Goal: Navigation & Orientation: Understand site structure

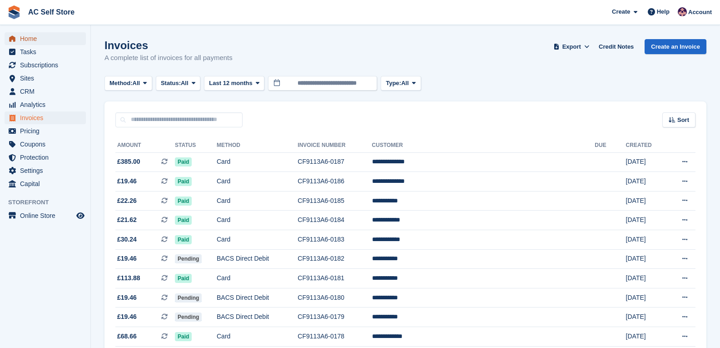
click at [38, 41] on span "Home" at bounding box center [47, 38] width 55 height 13
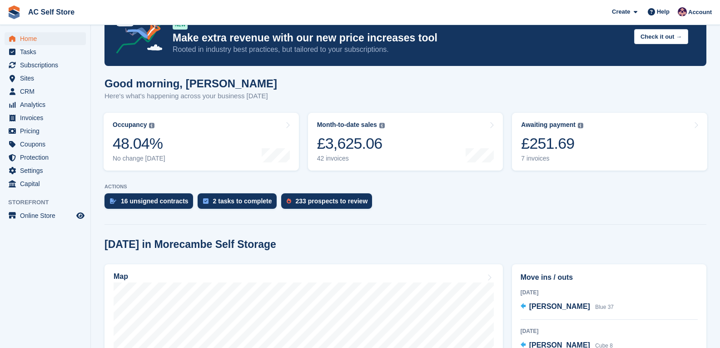
scroll to position [45, 0]
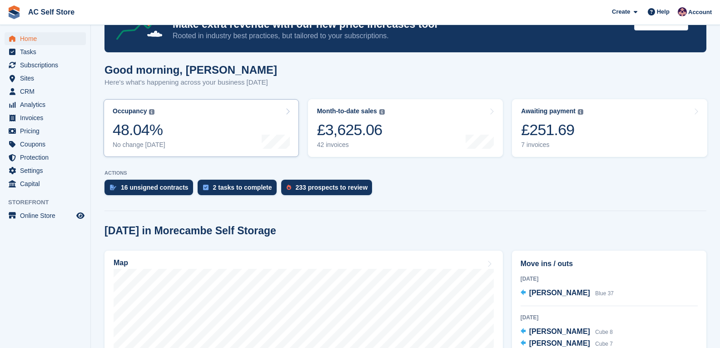
click at [215, 134] on link "Occupancy The percentage of all currently allocated units in terms of area. Inc…" at bounding box center [201, 128] width 195 height 58
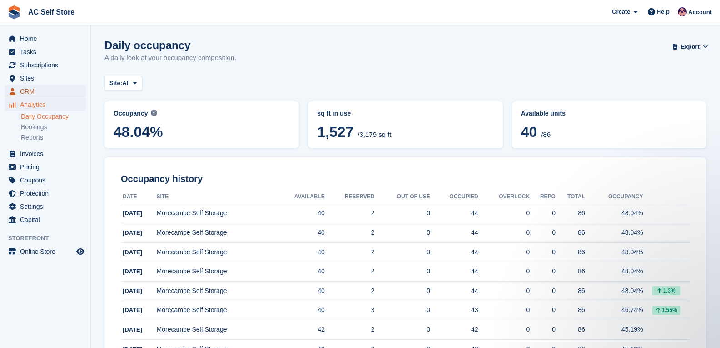
click at [40, 86] on span "CRM" at bounding box center [47, 91] width 55 height 13
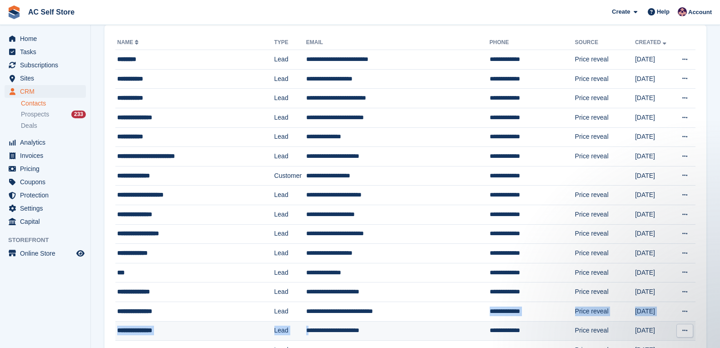
scroll to position [72, 0]
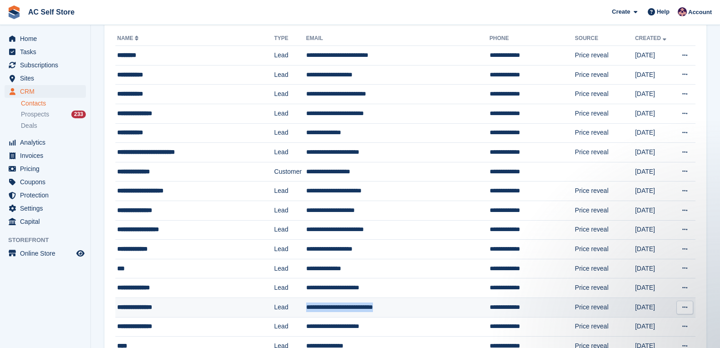
drag, startPoint x: 400, startPoint y: 329, endPoint x: 289, endPoint y: 304, distance: 114.1
click at [289, 304] on tr "**********" at bounding box center [405, 307] width 580 height 20
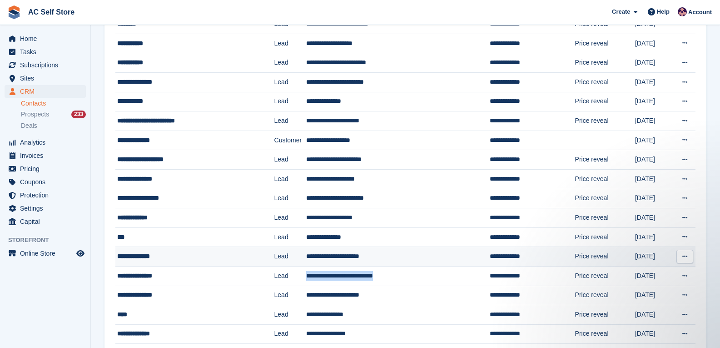
scroll to position [117, 0]
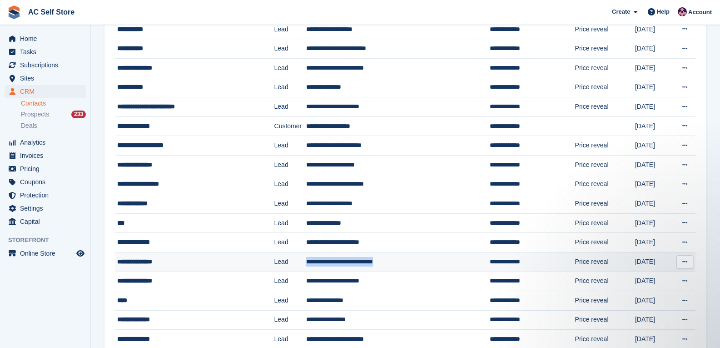
click at [351, 258] on td "**********" at bounding box center [398, 262] width 184 height 20
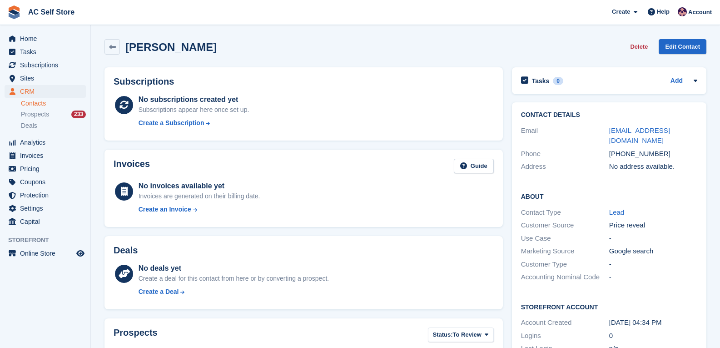
click at [644, 133] on link "armhole_lichens.2q@icloud.com" at bounding box center [639, 135] width 61 height 18
click at [42, 65] on span "Subscriptions" at bounding box center [47, 65] width 55 height 13
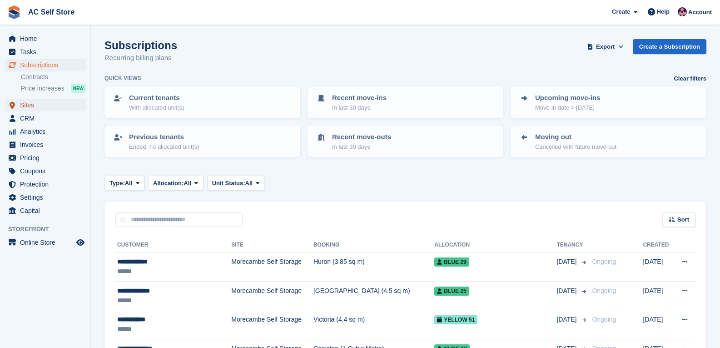
click at [53, 108] on span "Sites" at bounding box center [47, 105] width 55 height 13
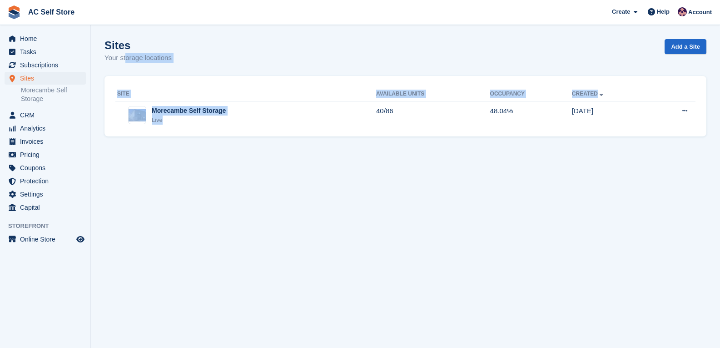
drag, startPoint x: 100, startPoint y: 71, endPoint x: 225, endPoint y: 196, distance: 177.7
click at [325, 123] on section "Sites Your storage locations Add a Site Site Available Units Occupancy Created …" at bounding box center [405, 174] width 629 height 348
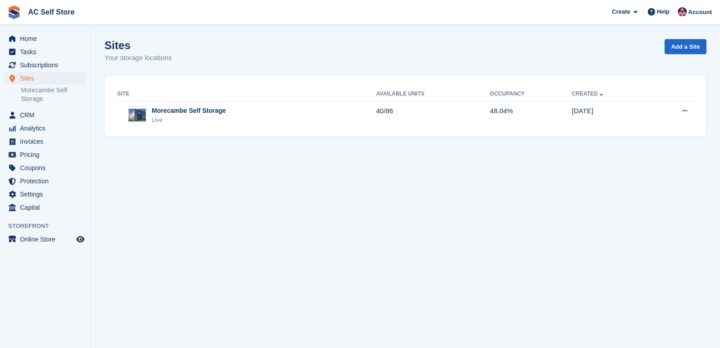
click at [627, 189] on section "Sites Your storage locations Add a Site Site Available Units Occupancy Created …" at bounding box center [405, 174] width 629 height 348
drag, startPoint x: 705, startPoint y: 149, endPoint x: 115, endPoint y: 89, distance: 592.9
click at [115, 90] on section "Sites Your storage locations Add a Site Site Available Units Occupancy Created …" at bounding box center [405, 174] width 629 height 348
click at [113, 70] on div "Sites Your storage locations Add a Site" at bounding box center [406, 56] width 602 height 35
drag, startPoint x: 101, startPoint y: 29, endPoint x: 698, endPoint y: 145, distance: 607.9
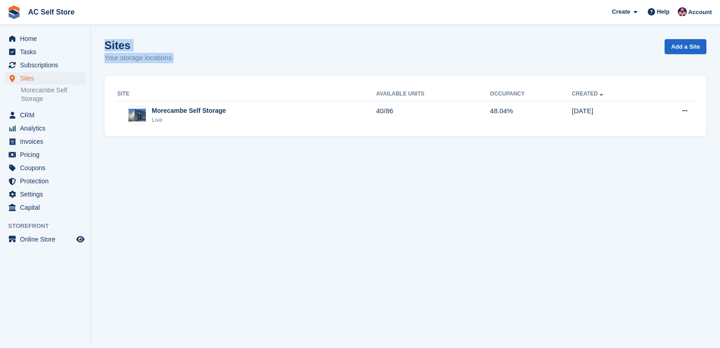
click at [698, 145] on section "Sites Your storage locations Add a Site Site Available Units Occupancy Created …" at bounding box center [405, 174] width 629 height 348
click at [663, 199] on section "Sites Your storage locations Add a Site Site Available Units Occupancy Created …" at bounding box center [405, 174] width 629 height 348
click at [58, 65] on span "Subscriptions" at bounding box center [47, 65] width 55 height 13
